Goal: Transaction & Acquisition: Purchase product/service

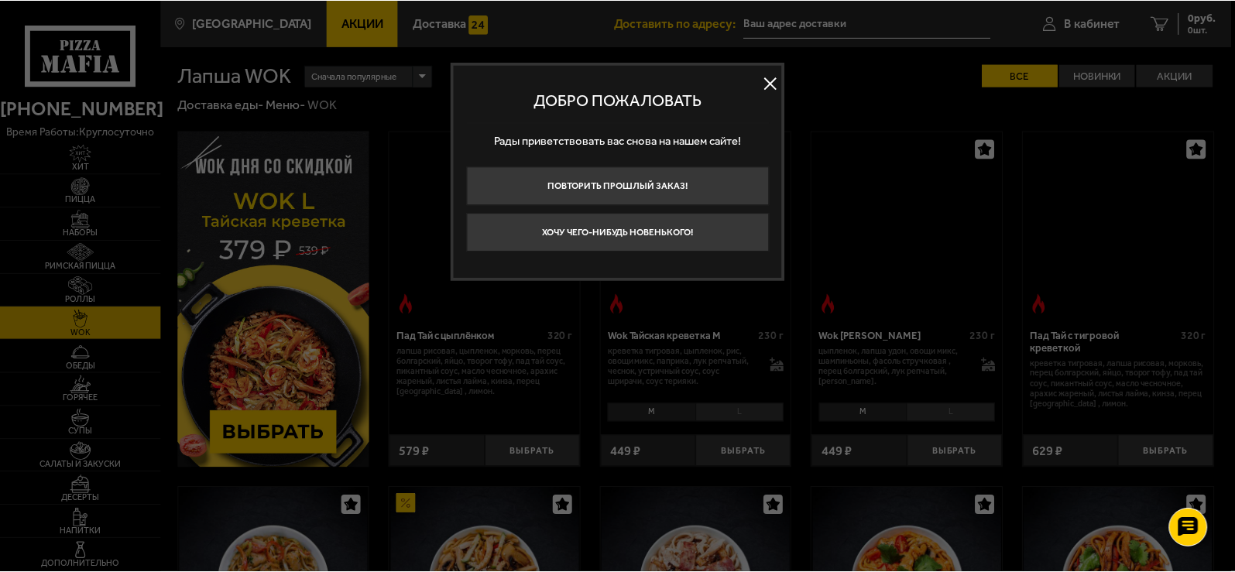
scroll to position [406, 0]
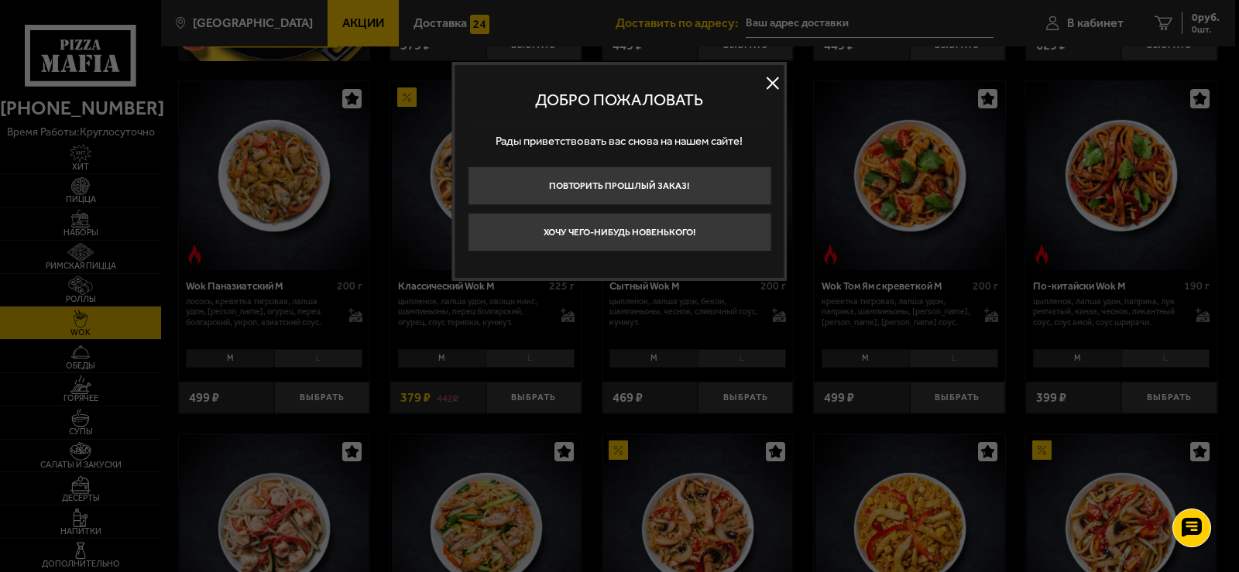
click at [773, 81] on button at bounding box center [772, 82] width 23 height 23
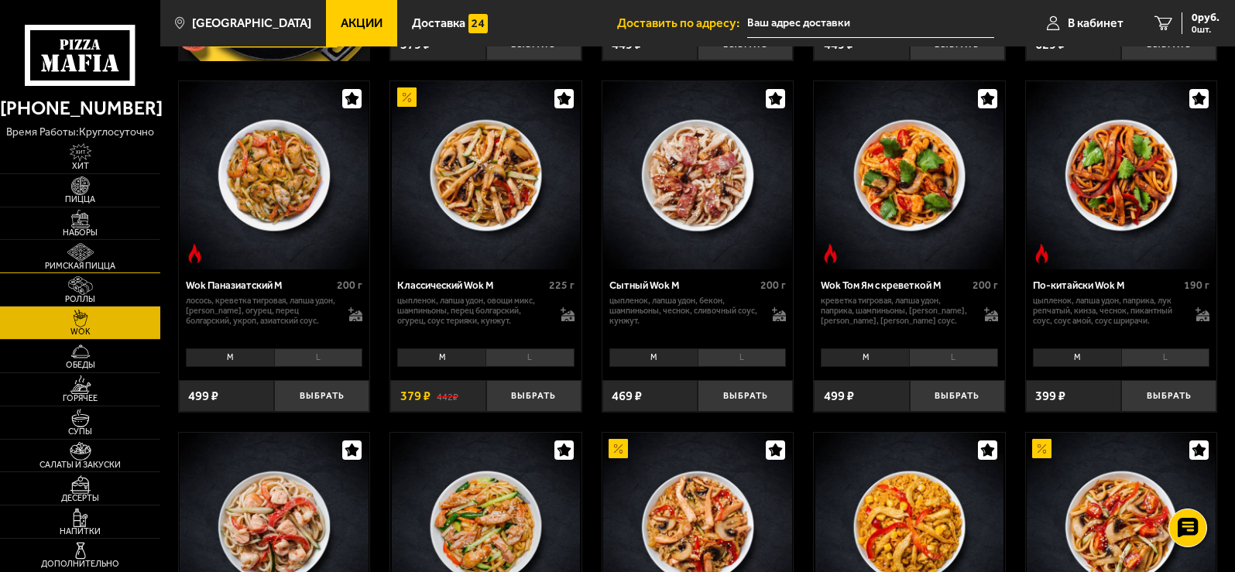
click at [79, 263] on span "Римская пицца" at bounding box center [80, 266] width 160 height 9
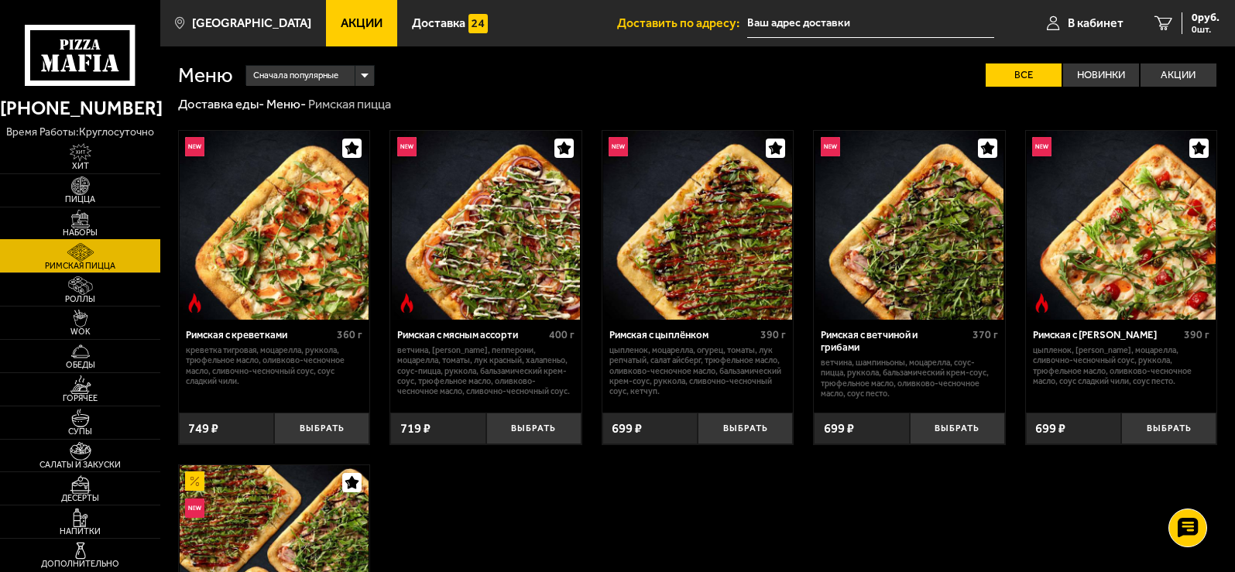
click at [76, 221] on img at bounding box center [81, 219] width 50 height 19
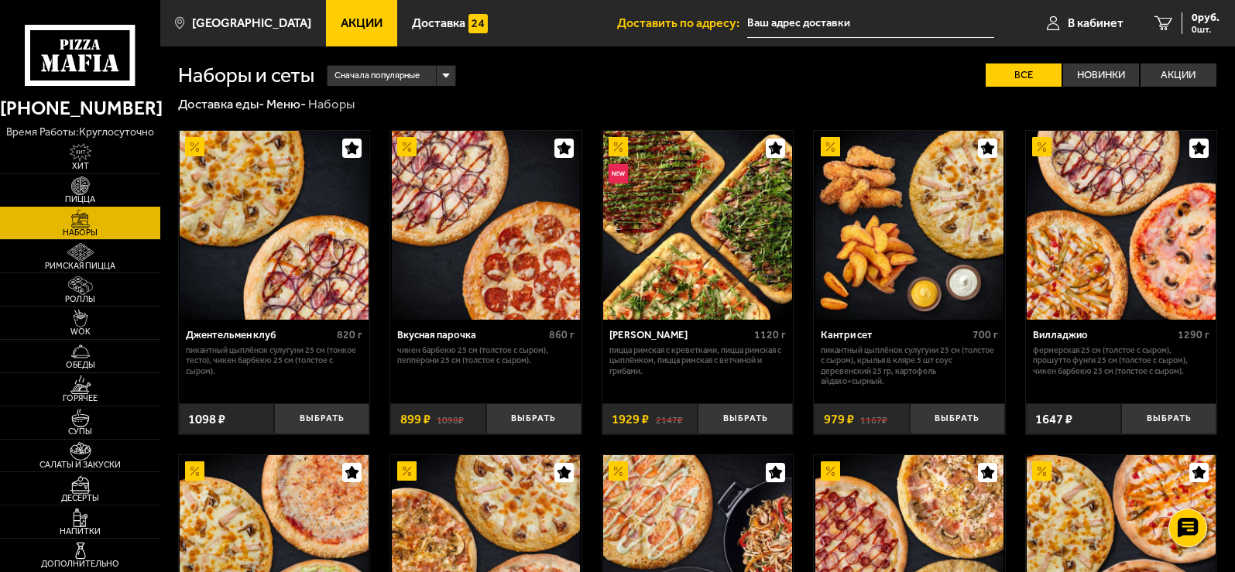
click at [79, 190] on img at bounding box center [81, 186] width 50 height 19
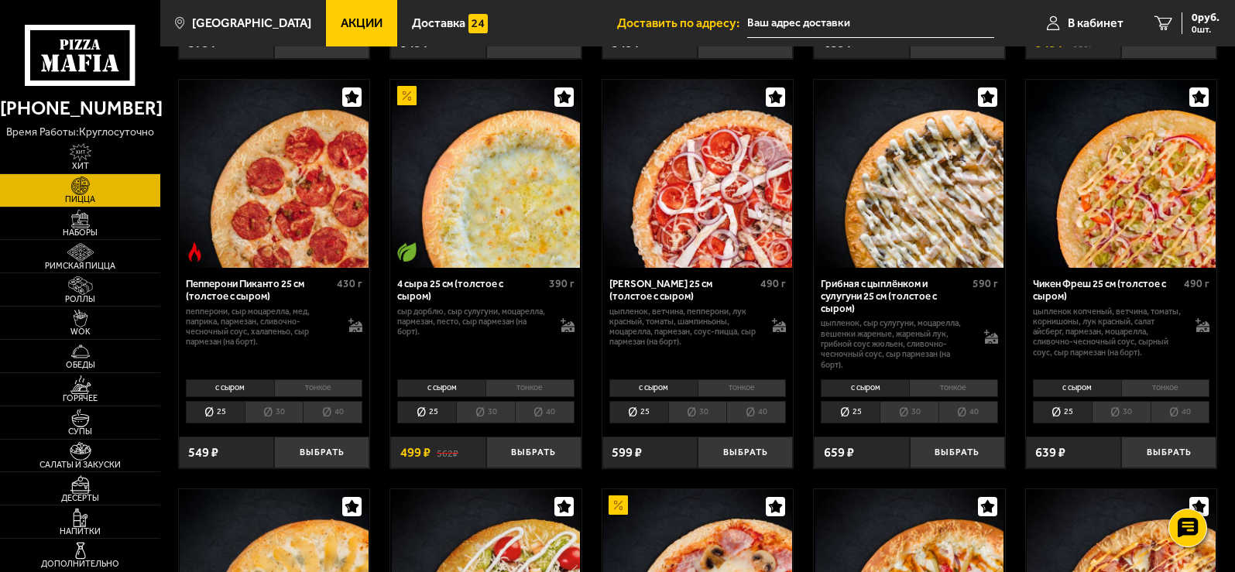
scroll to position [2068, 0]
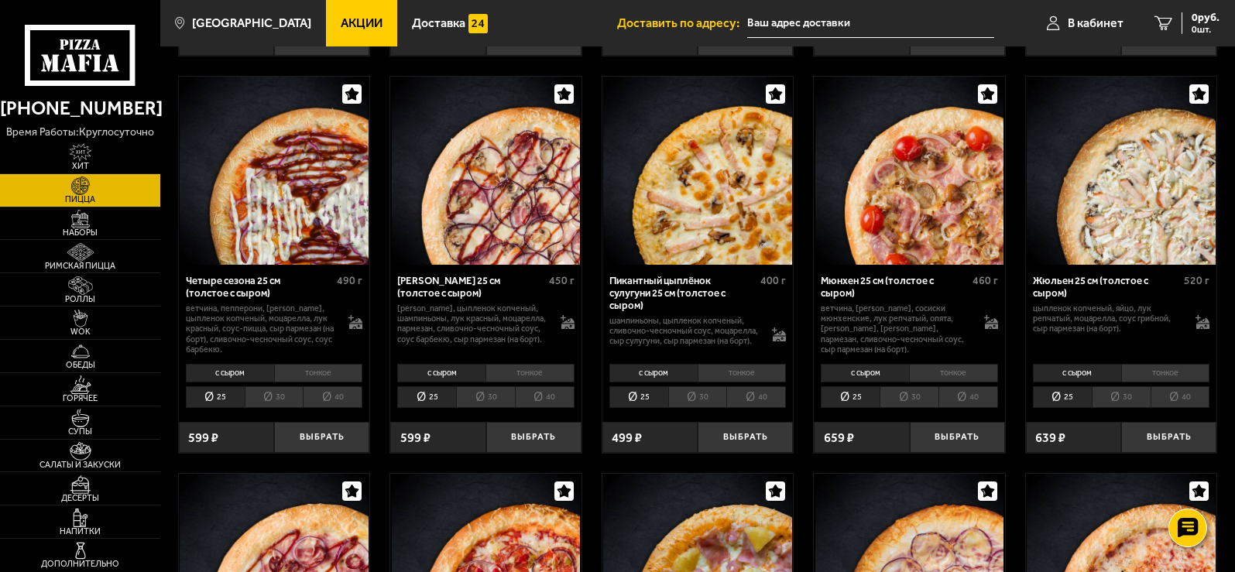
click at [501, 323] on p "[PERSON_NAME], цыпленок копченый, шампиньоны, лук красный, моцарелла, пармезан,…" at bounding box center [472, 324] width 150 height 41
